Goal: Navigation & Orientation: Locate item on page

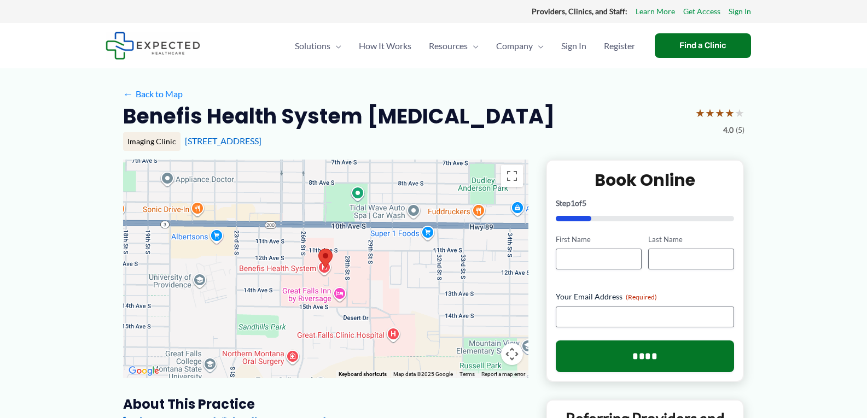
click at [325, 271] on div at bounding box center [325, 269] width 405 height 219
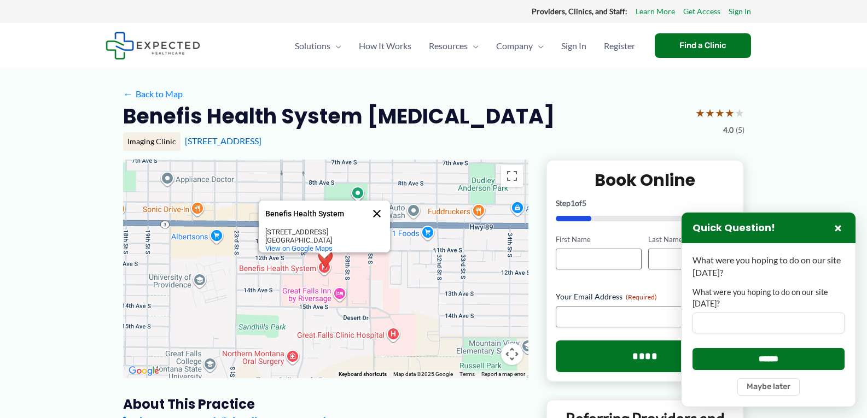
click at [379, 211] on button "Close" at bounding box center [377, 214] width 26 height 26
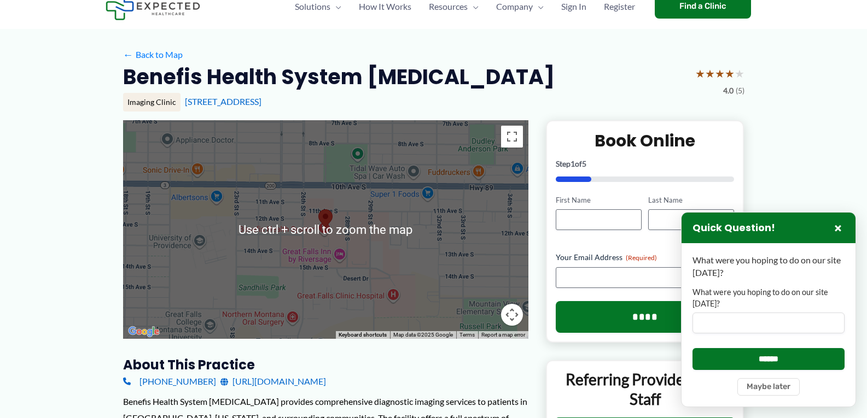
scroll to position [55, 0]
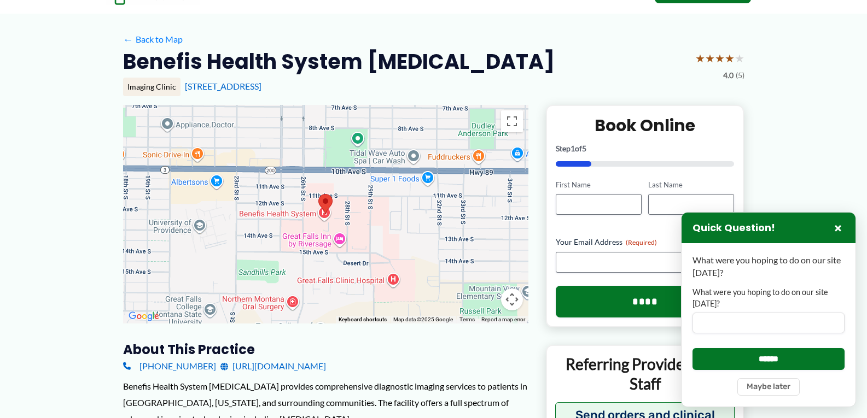
click at [514, 299] on button "Map camera controls" at bounding box center [512, 300] width 22 height 22
click at [489, 247] on button "Zoom in" at bounding box center [485, 245] width 22 height 22
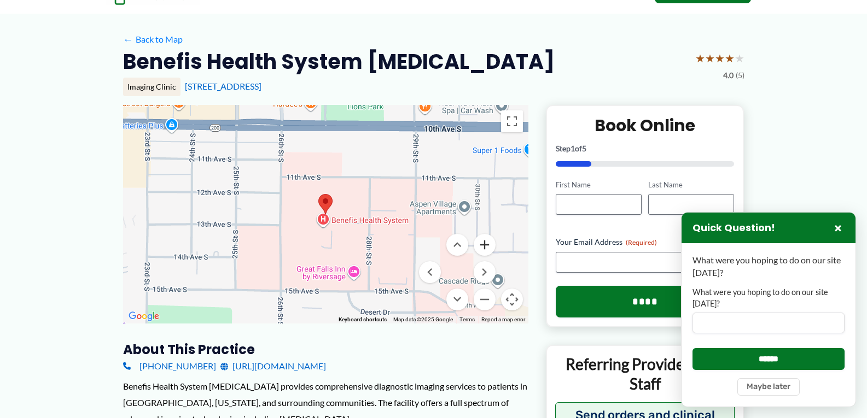
click at [489, 247] on button "Zoom in" at bounding box center [485, 245] width 22 height 22
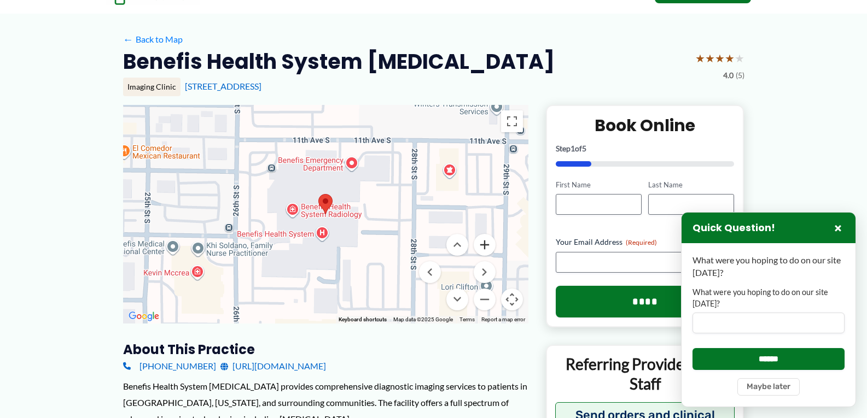
click at [489, 246] on button "Zoom in" at bounding box center [485, 245] width 22 height 22
